Goal: Task Accomplishment & Management: Use online tool/utility

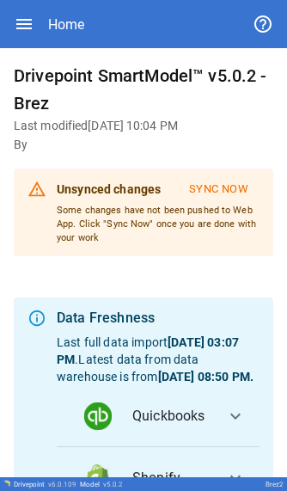
click at [89, 9] on h6 "Last modified [DATE] 10:04 PM" at bounding box center [144, 126] width 260 height 19
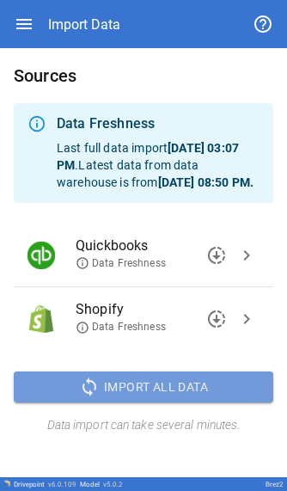
click at [89, 9] on span "Import All Data" at bounding box center [156, 388] width 104 height 22
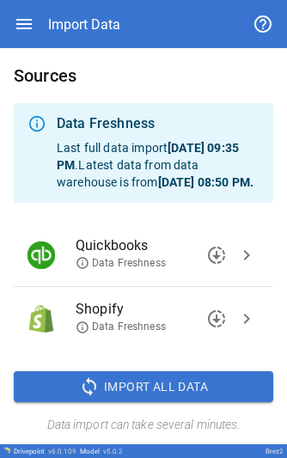
click at [89, 9] on span "downloading" at bounding box center [216, 319] width 21 height 21
